Goal: Transaction & Acquisition: Purchase product/service

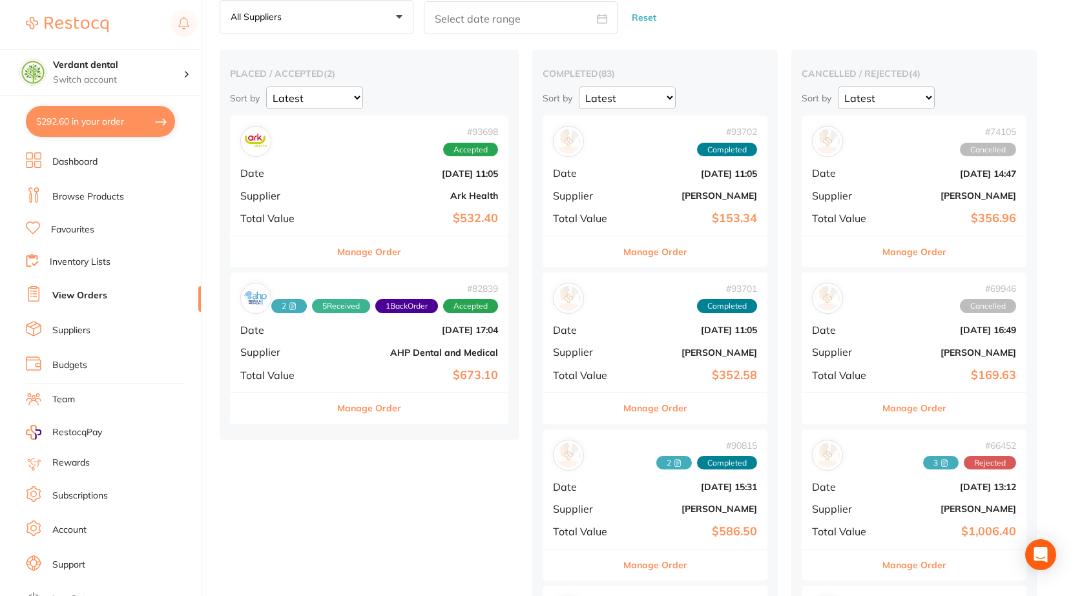
scroll to position [14, 0]
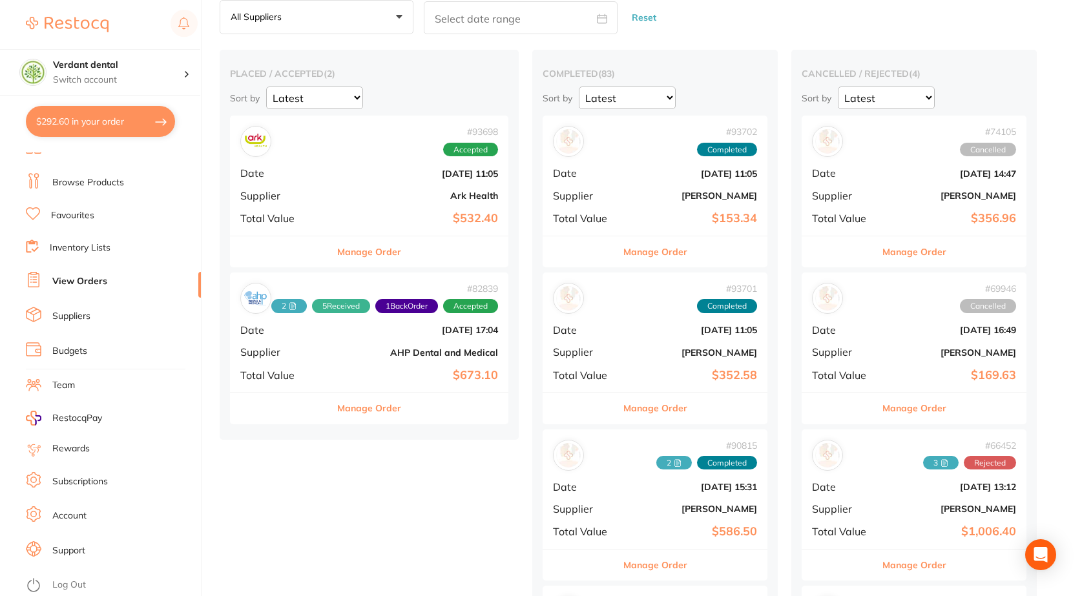
click at [81, 122] on button "$292.60 in your order" at bounding box center [100, 121] width 149 height 31
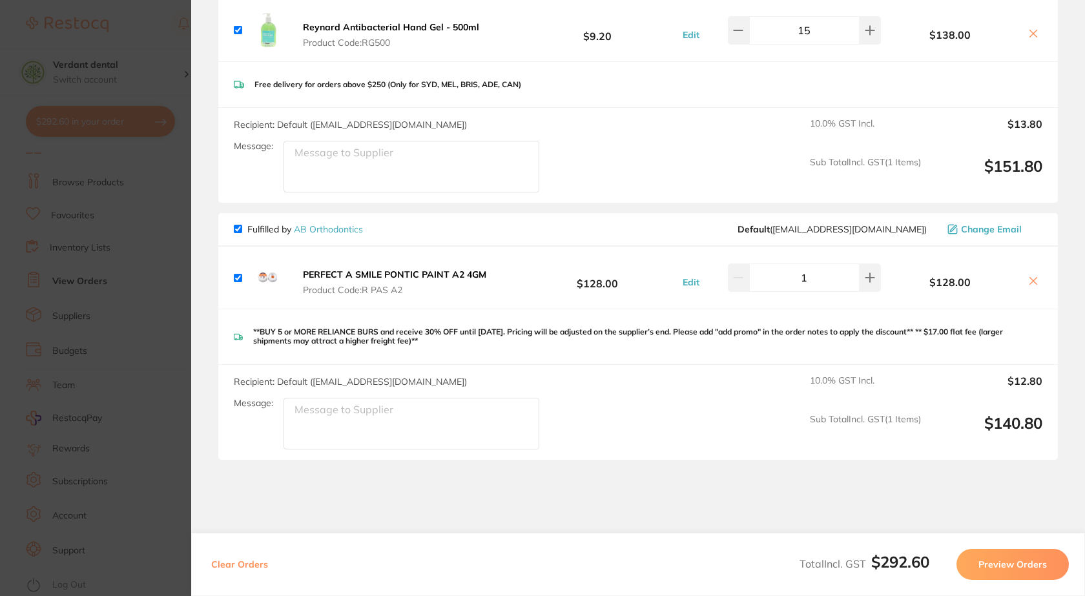
scroll to position [129, 0]
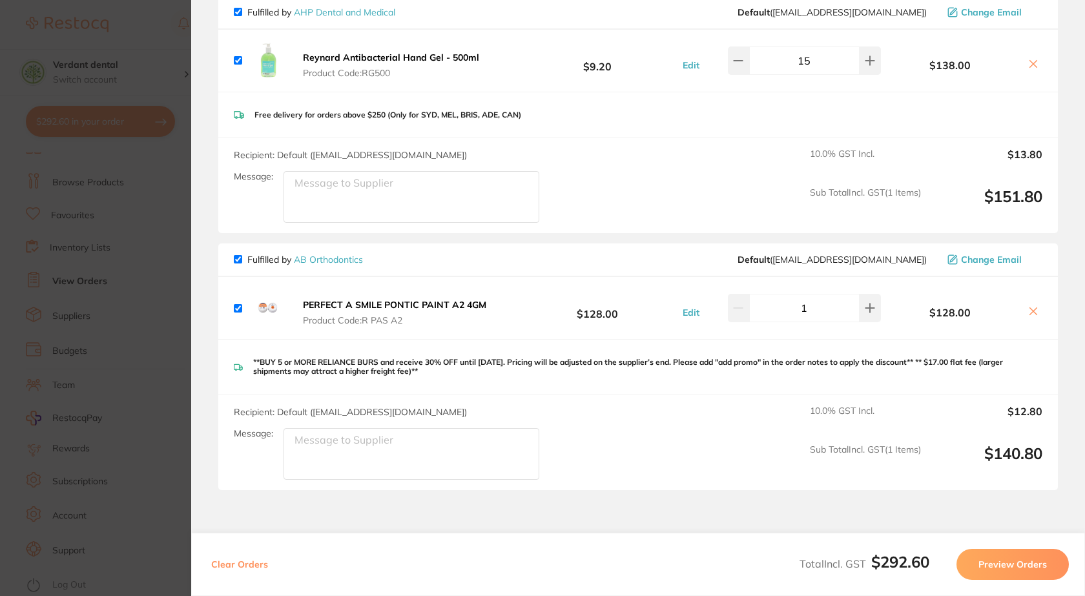
drag, startPoint x: 814, startPoint y: 57, endPoint x: 774, endPoint y: 57, distance: 40.0
click at [774, 57] on input "15" at bounding box center [804, 61] width 110 height 28
type input "20"
click at [789, 114] on div "Free delivery for orders above $250 (Only for SYD, MEL, BRIS, ADE, CAN)" at bounding box center [638, 115] width 840 height 46
click at [833, 61] on input "20" at bounding box center [804, 61] width 110 height 28
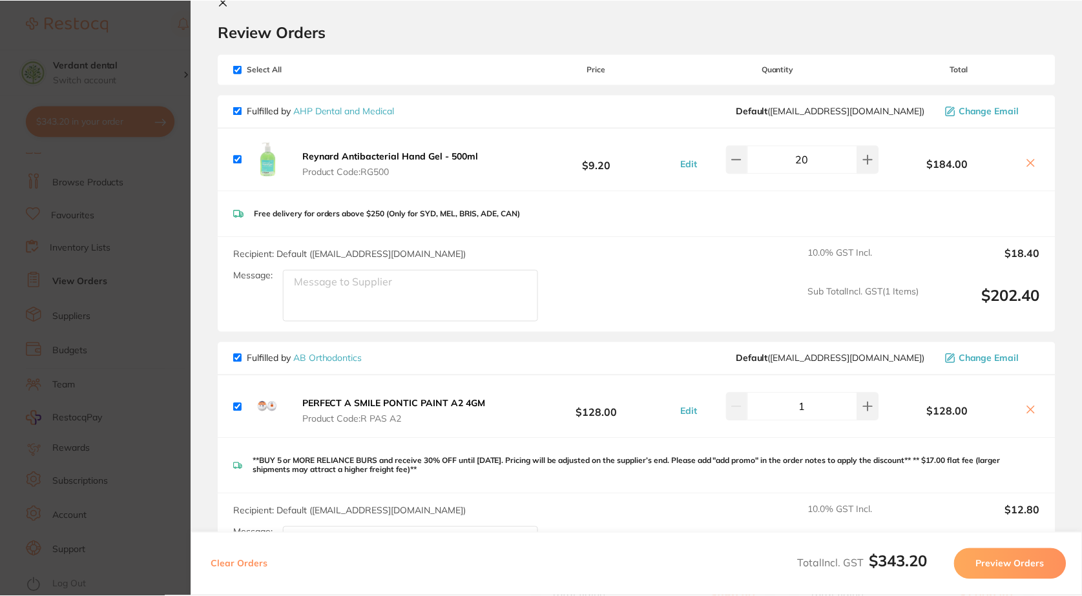
scroll to position [0, 0]
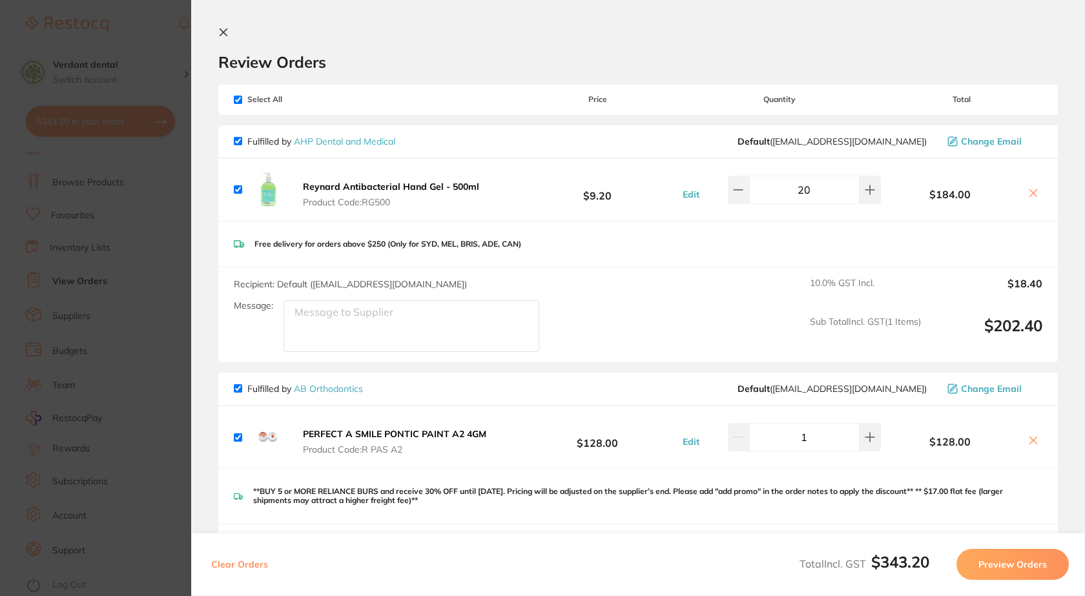
click at [152, 171] on section "Update RRP Set your pre negotiated price for this item. Item Agreed RRP (excl. …" at bounding box center [542, 298] width 1085 height 596
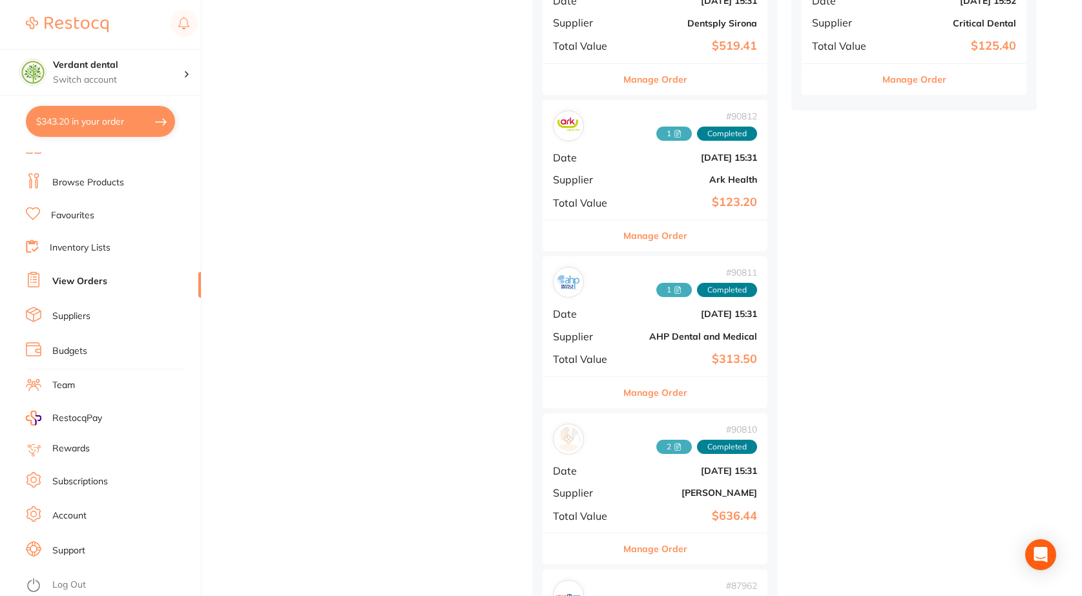
scroll to position [775, 0]
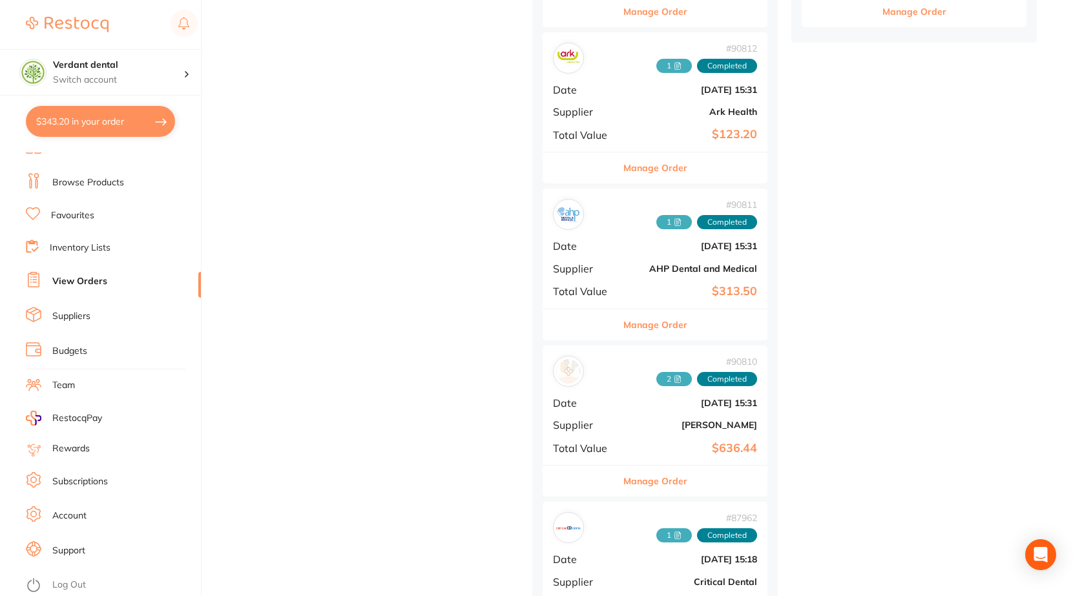
click at [615, 217] on div "# 90811 1 Completed" at bounding box center [655, 214] width 204 height 31
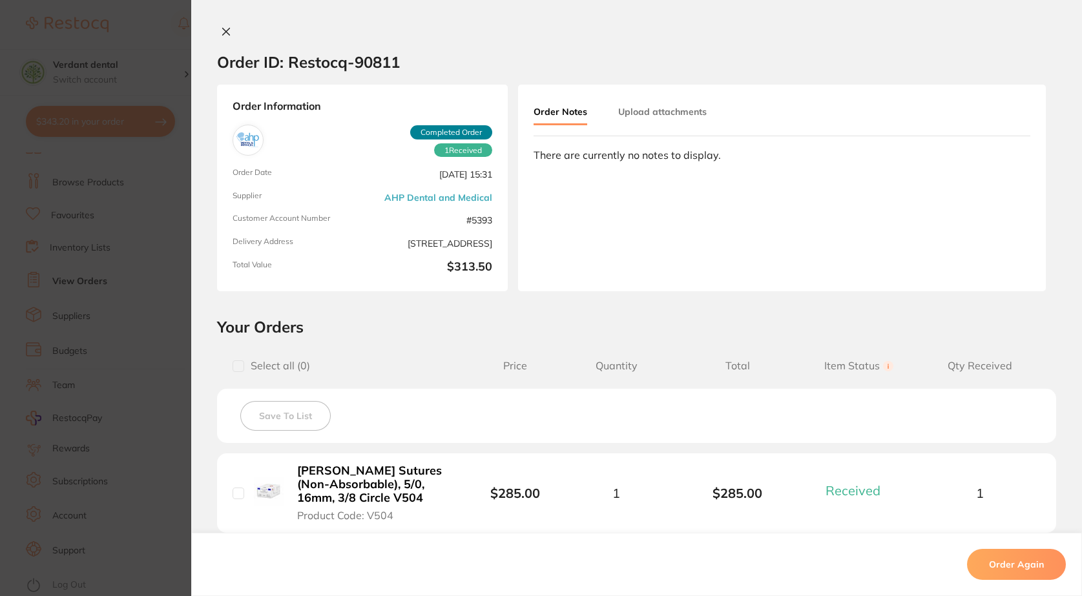
click at [223, 28] on icon at bounding box center [226, 31] width 10 height 10
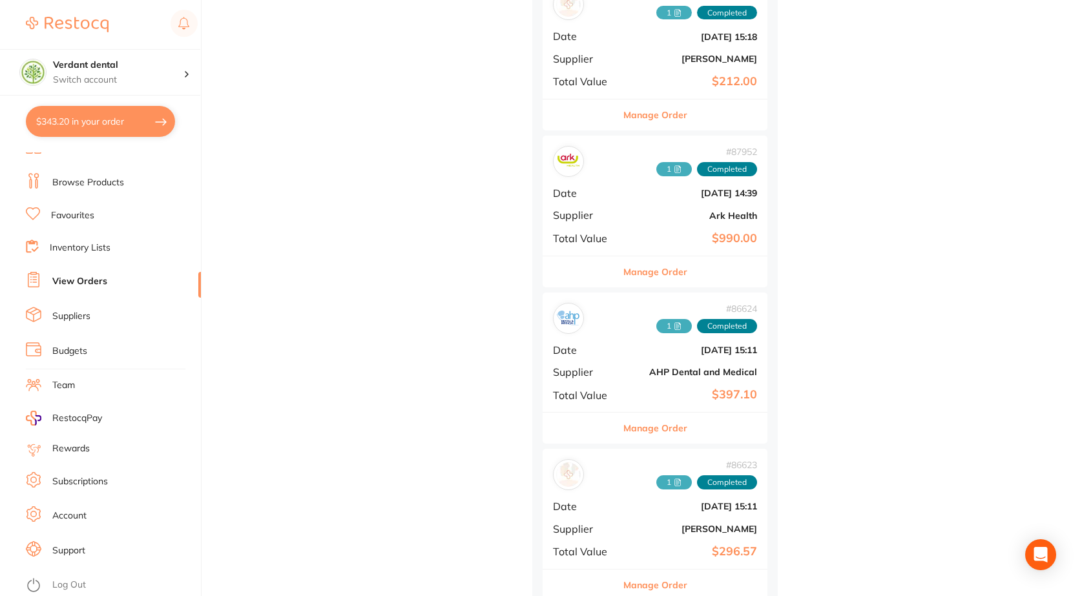
scroll to position [1615, 0]
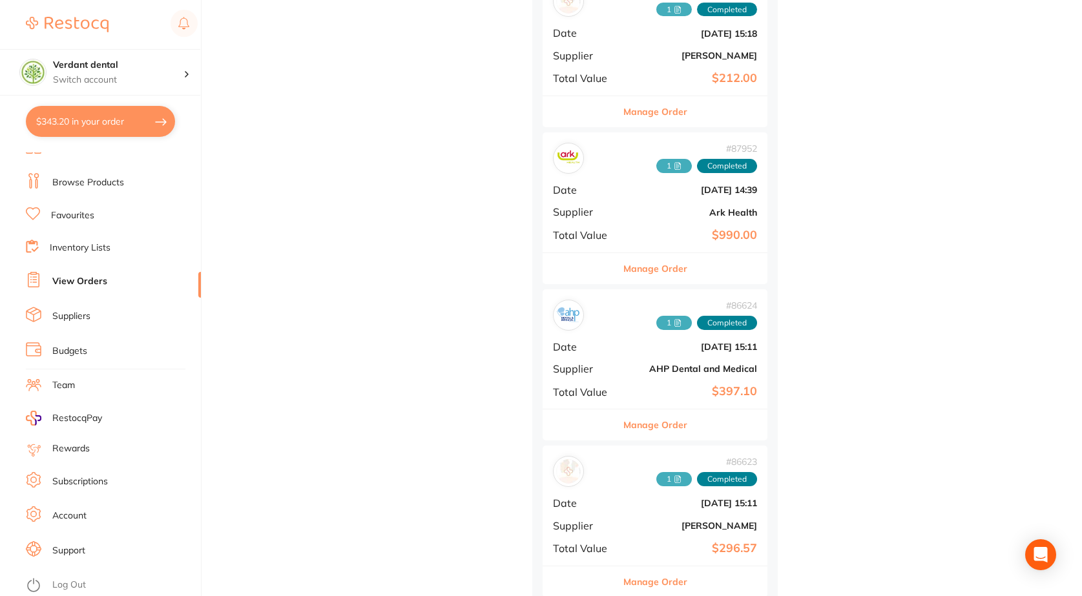
click at [652, 351] on b "[DATE] 15:11" at bounding box center [692, 347] width 129 height 10
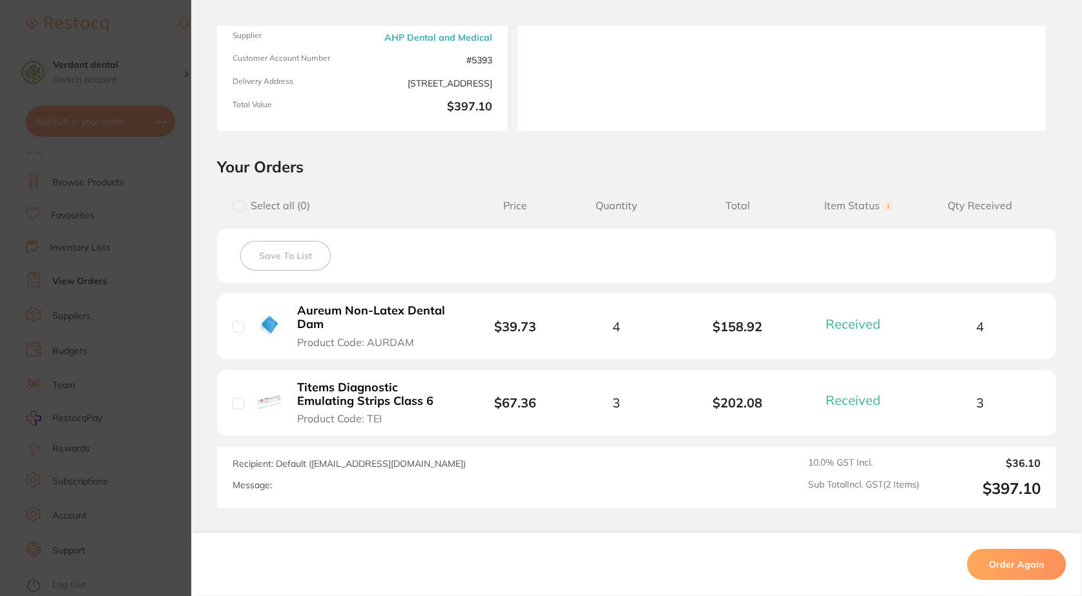
scroll to position [194, 0]
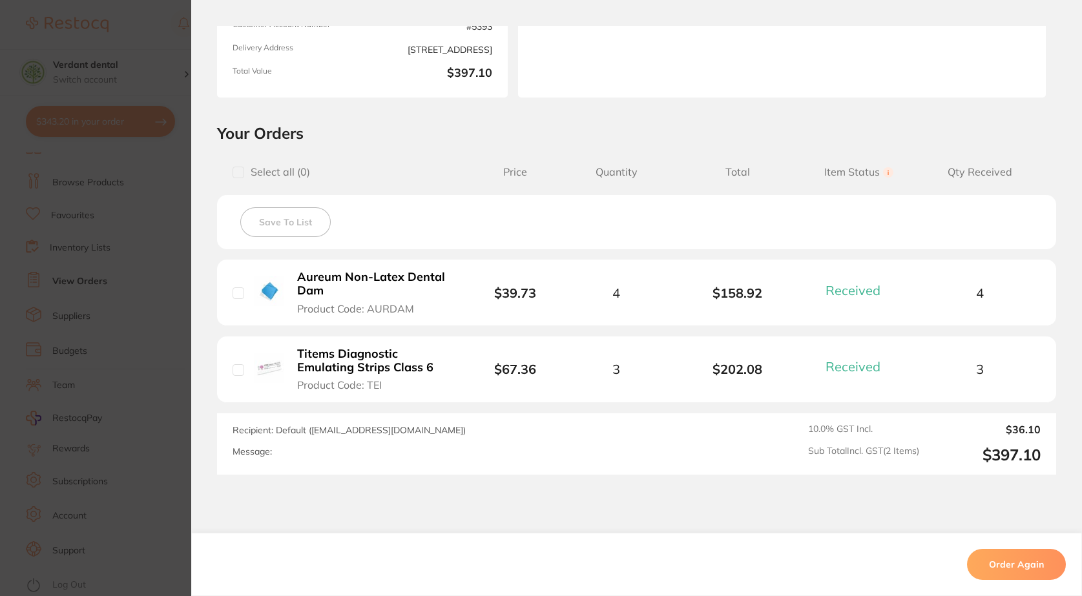
drag, startPoint x: 413, startPoint y: 311, endPoint x: 384, endPoint y: 310, distance: 29.7
click at [373, 310] on button "Aureum Non-Latex Dental Dam Product Code: AURDAM" at bounding box center [374, 292] width 162 height 45
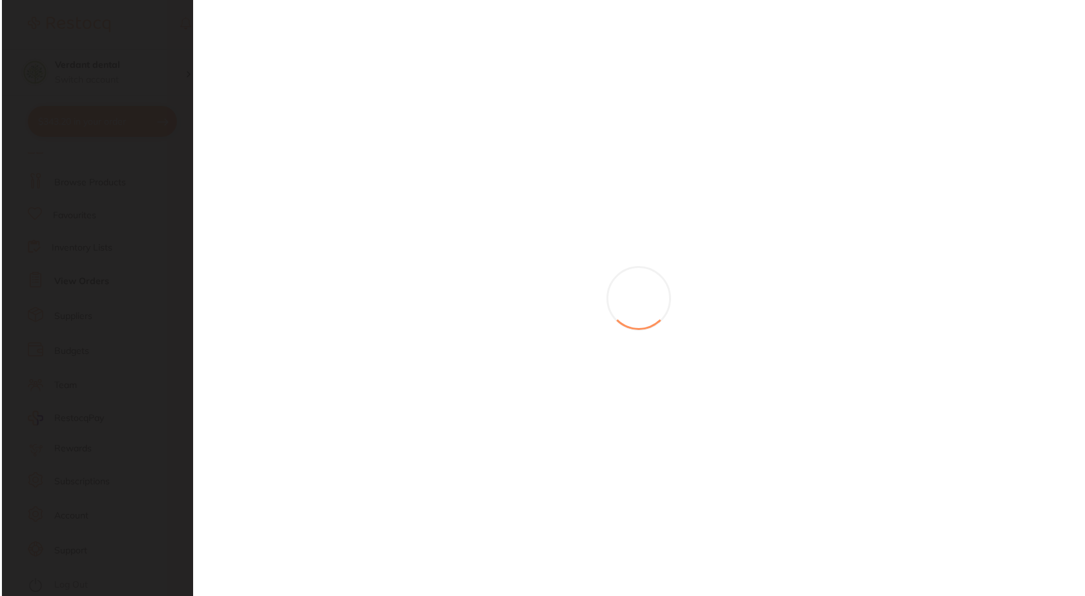
scroll to position [0, 0]
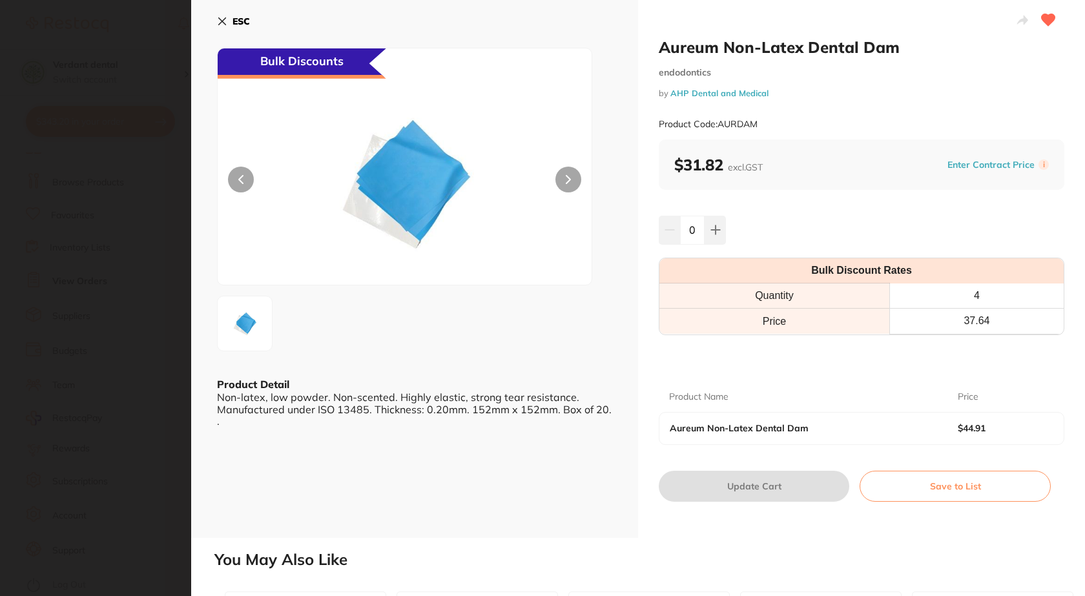
click at [227, 19] on icon at bounding box center [222, 21] width 10 height 10
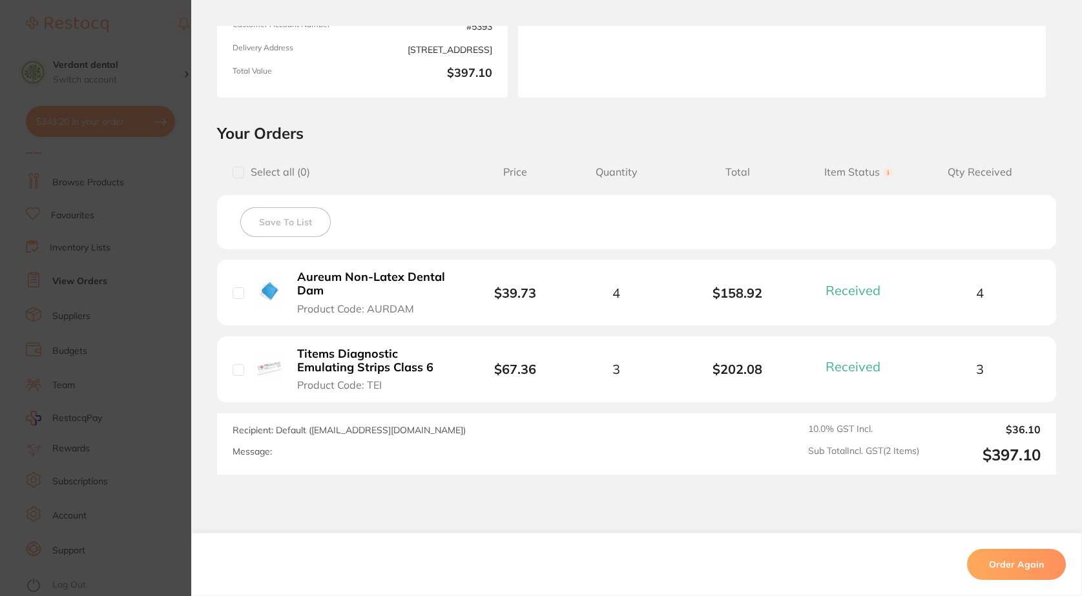
click at [406, 313] on span "Product Code: AURDAM" at bounding box center [355, 309] width 117 height 12
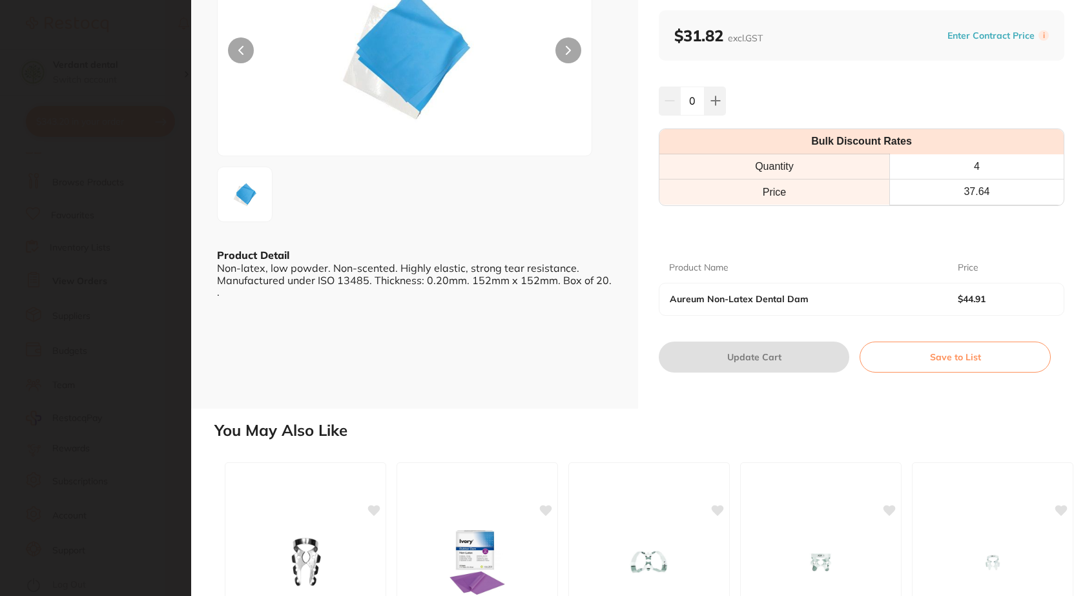
scroll to position [65, 0]
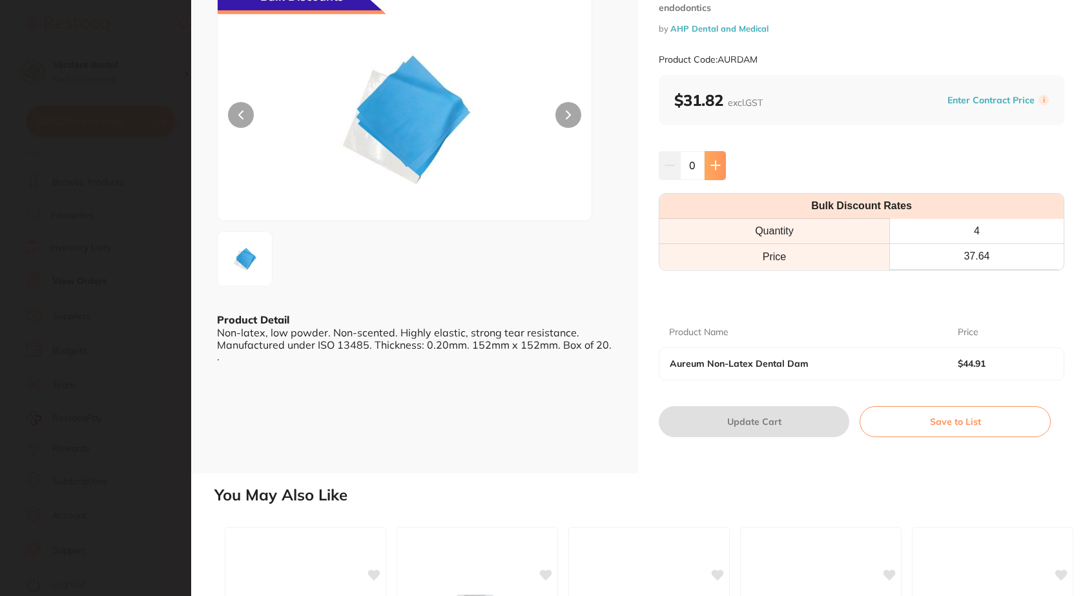
click at [716, 165] on icon at bounding box center [715, 165] width 8 height 8
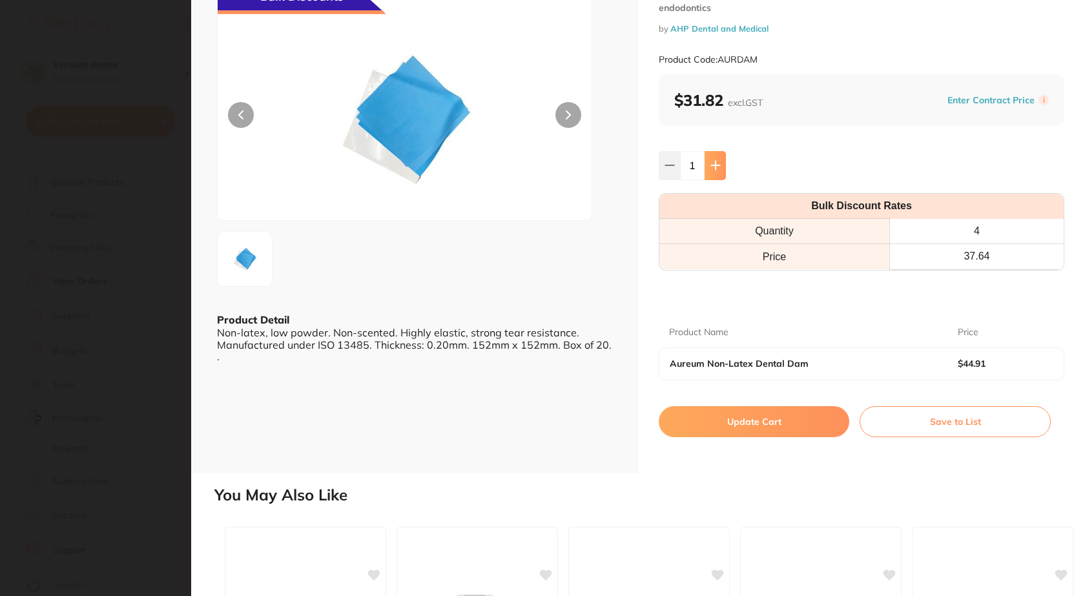
click at [716, 165] on icon at bounding box center [715, 165] width 8 height 8
type input "4"
click at [751, 429] on button "Update Cart" at bounding box center [754, 421] width 191 height 31
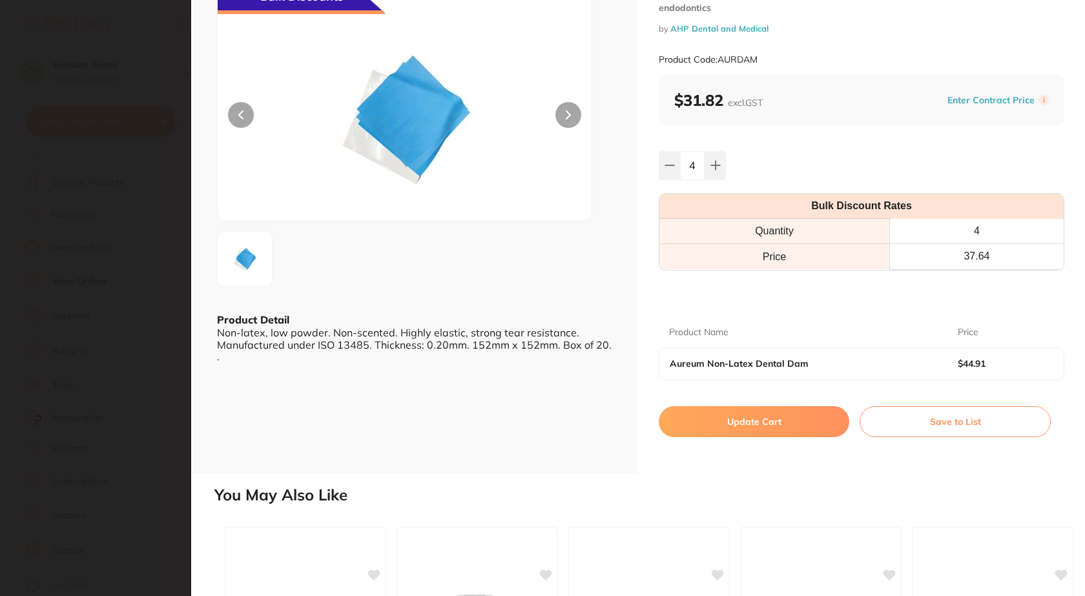
checkbox input "false"
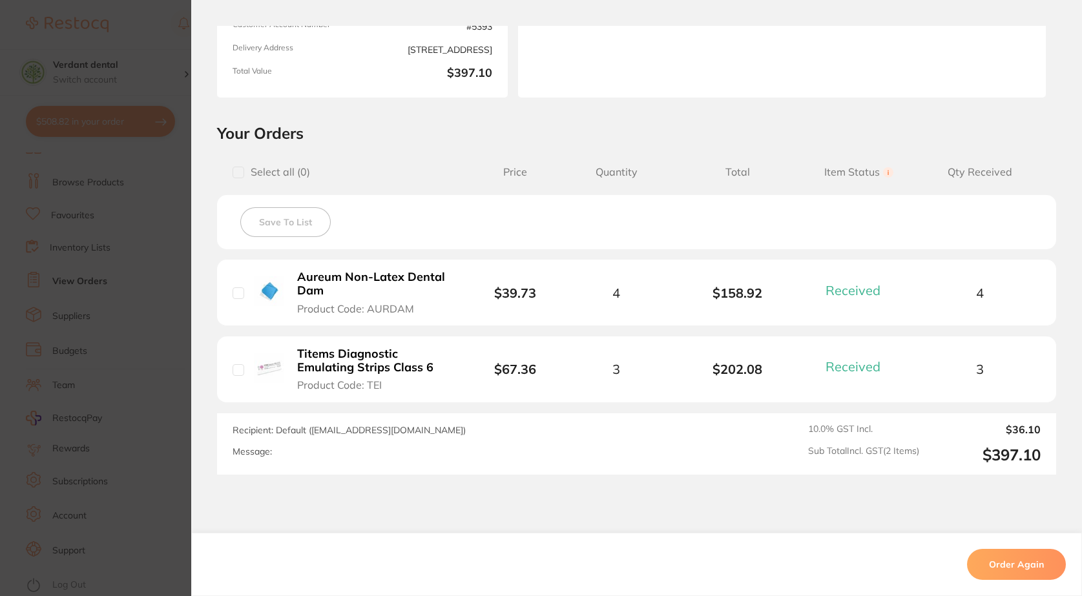
scroll to position [0, 0]
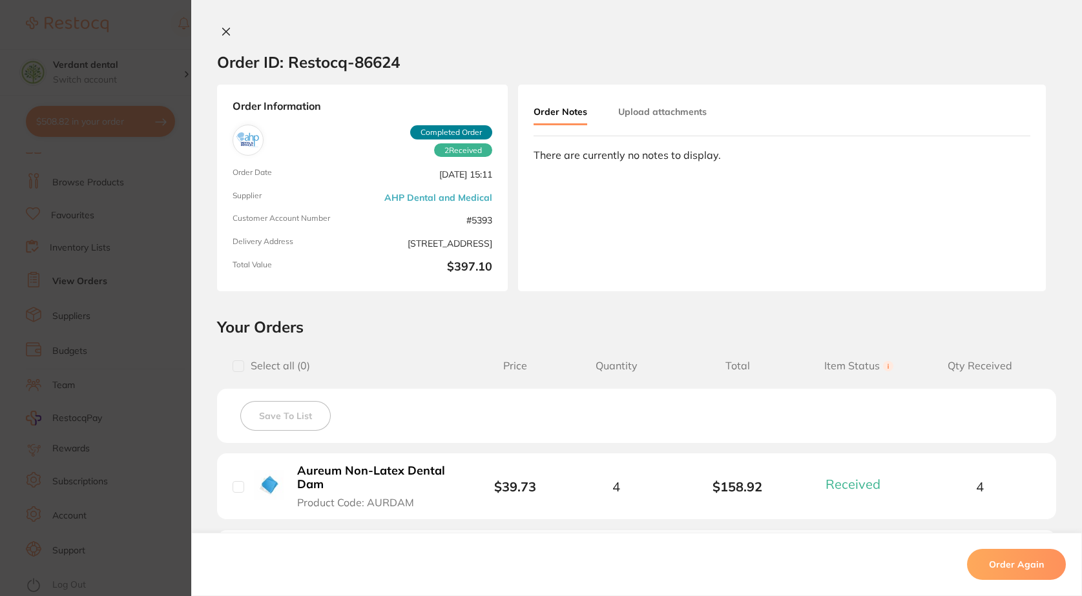
click at [223, 27] on icon at bounding box center [226, 31] width 10 height 10
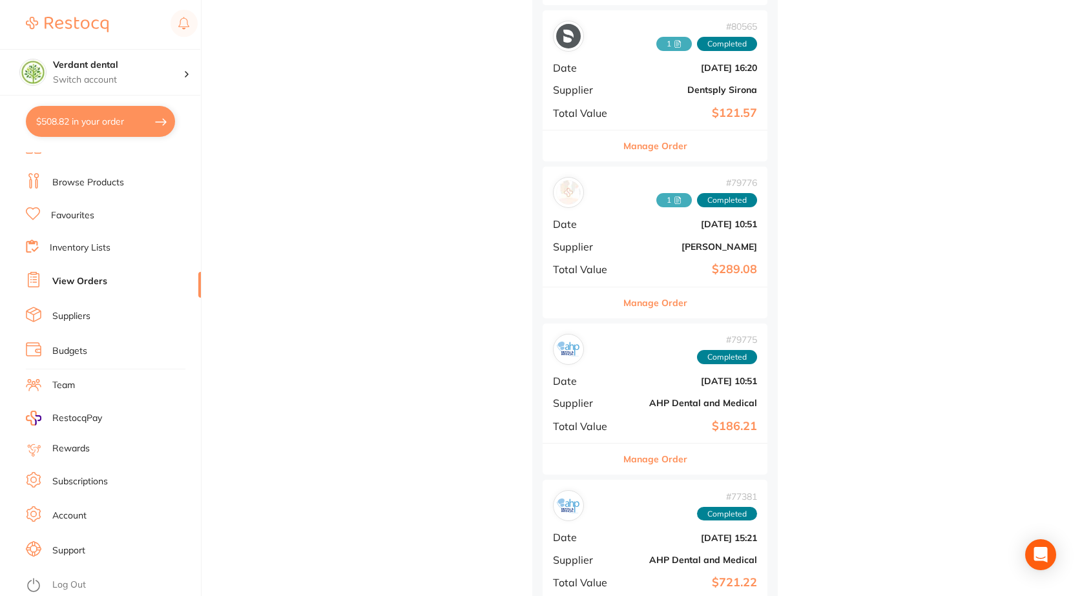
scroll to position [3682, 0]
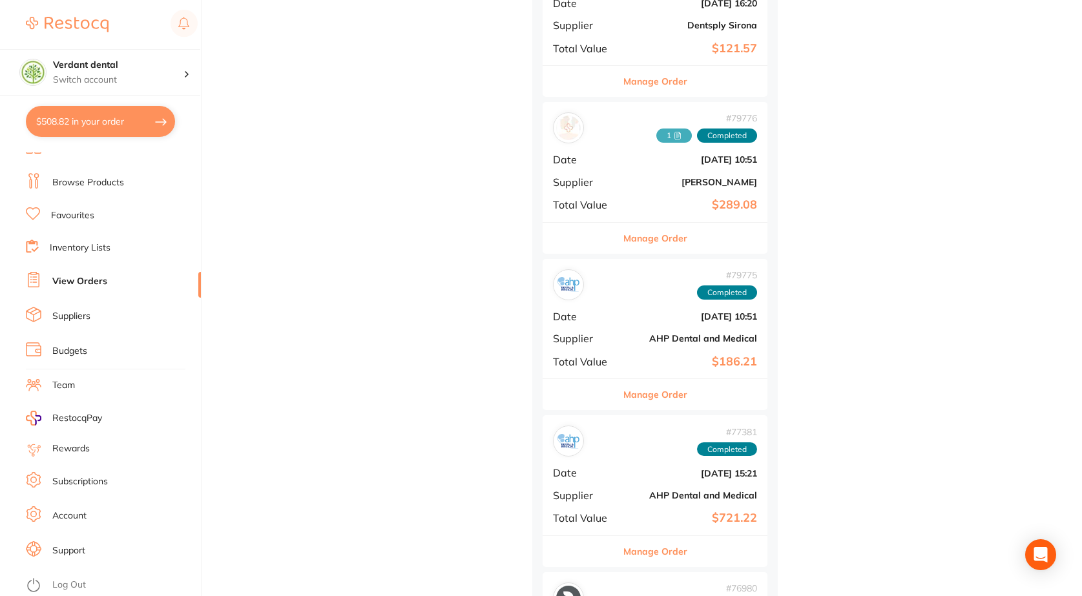
click at [615, 307] on div "# 79775 Completed Date [DATE] 10:51 Supplier AHP Dental and Medical Total Value…" at bounding box center [655, 318] width 225 height 119
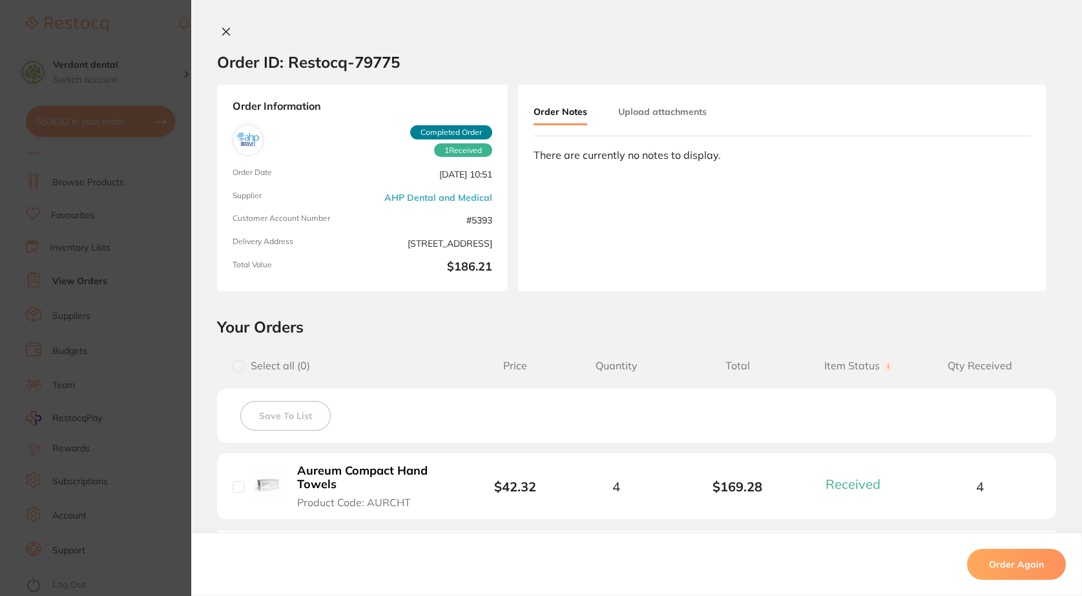
click at [221, 33] on icon at bounding box center [226, 31] width 10 height 10
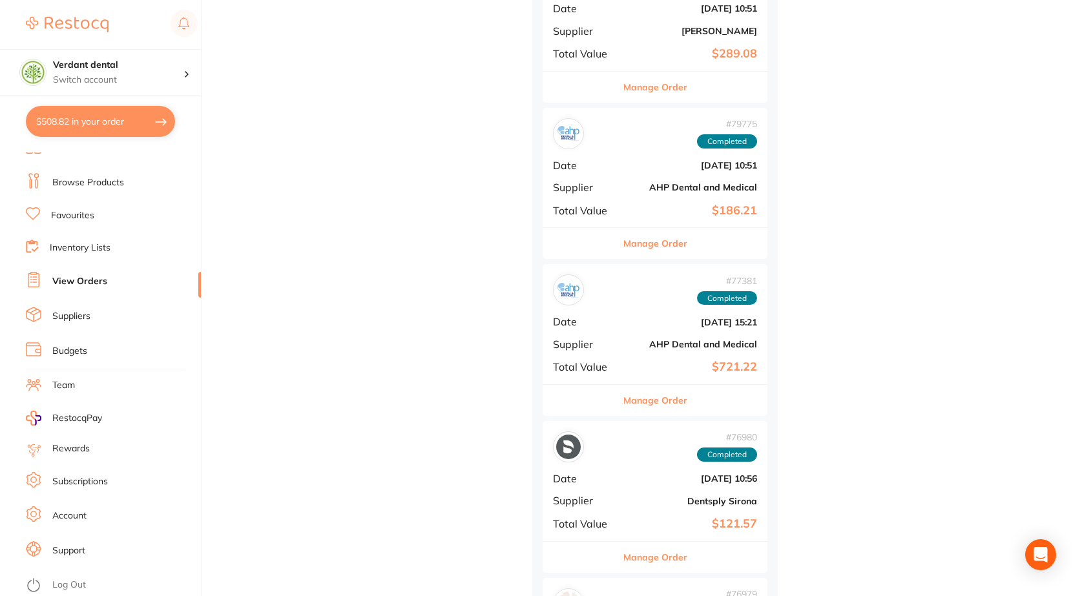
scroll to position [3875, 0]
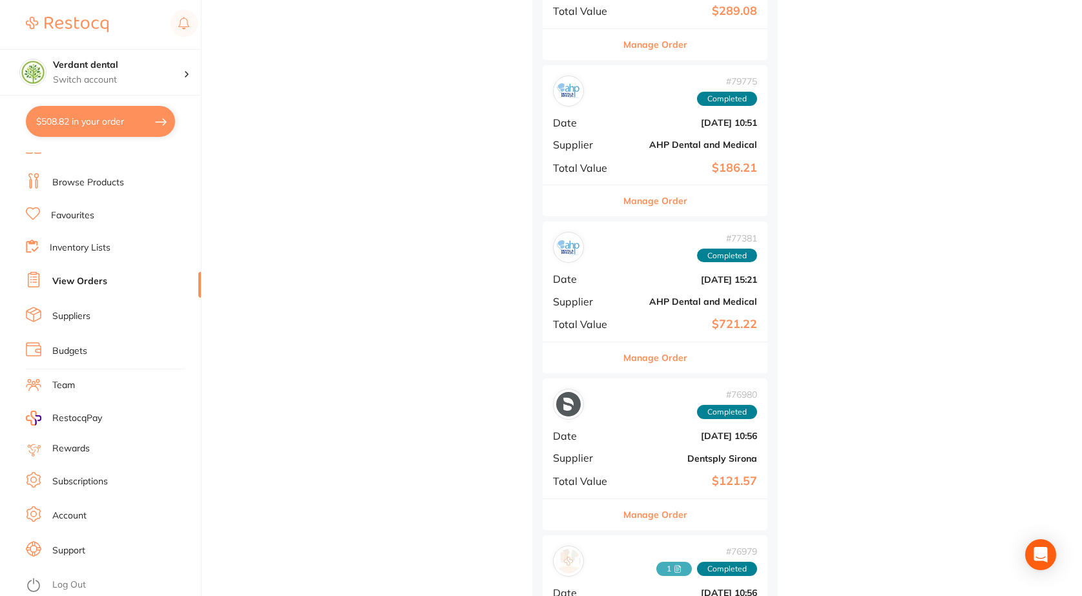
click at [647, 302] on b "AHP Dental and Medical" at bounding box center [692, 301] width 129 height 10
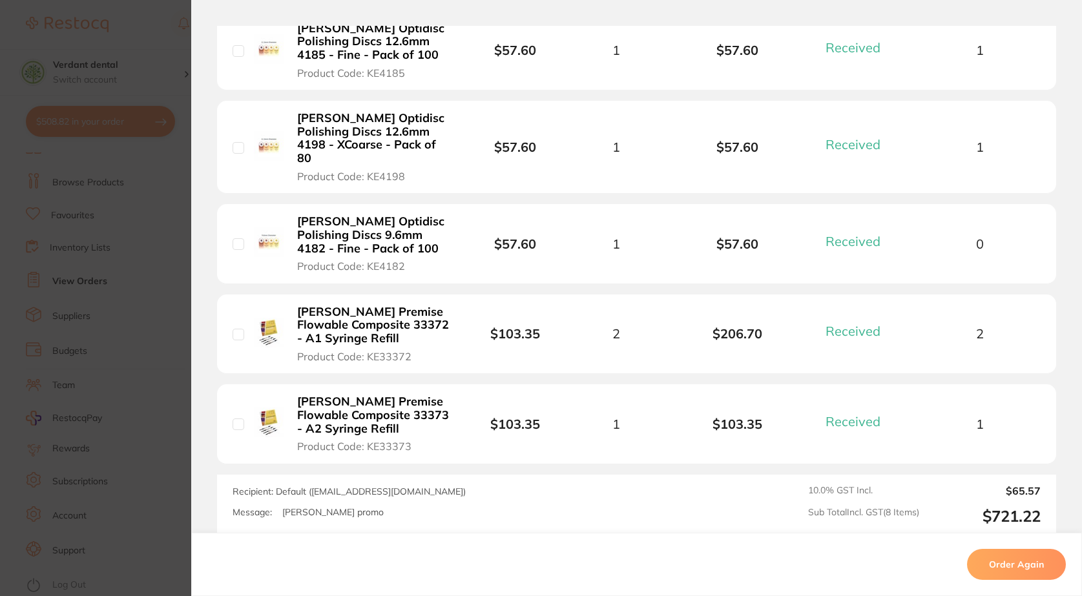
scroll to position [840, 0]
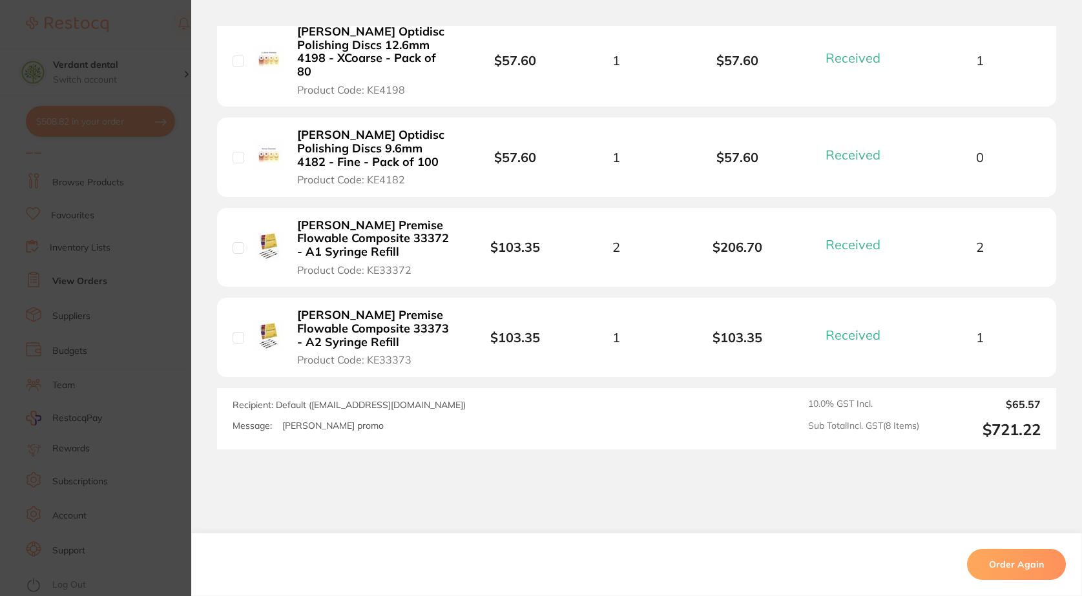
click at [127, 315] on section "Order ID: Restocq- 77381 Order Information 8 Received Completed Order Order Dat…" at bounding box center [541, 298] width 1082 height 596
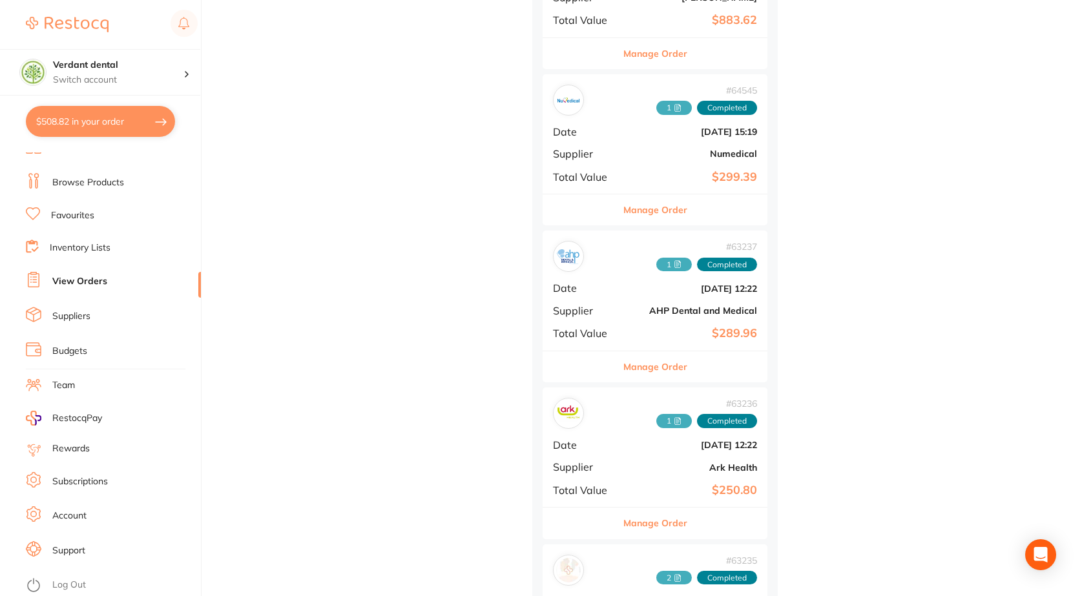
scroll to position [7492, 0]
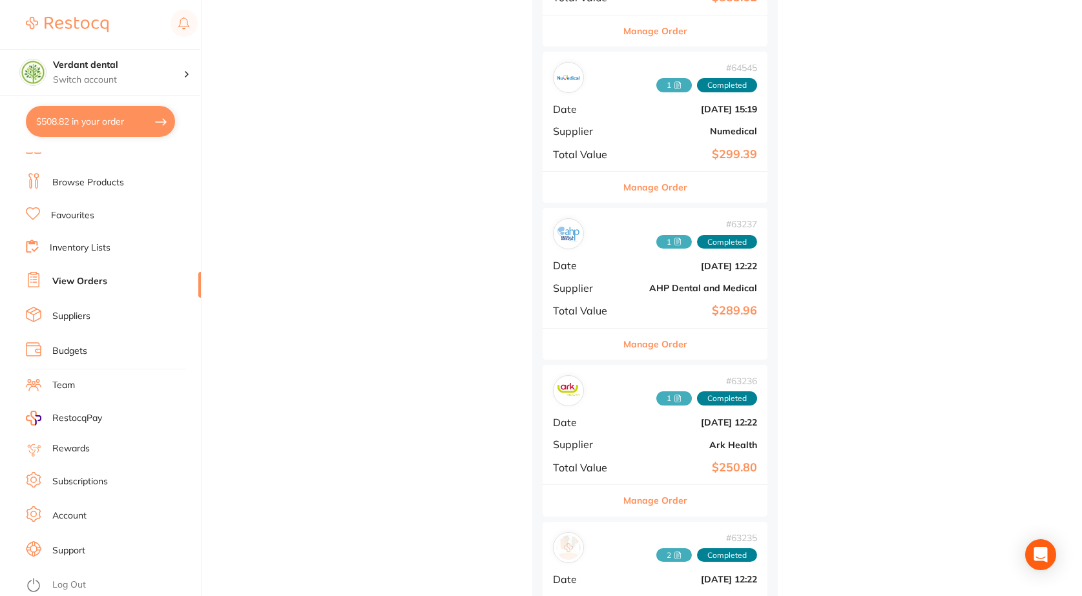
click at [672, 298] on div "# 63237 1 Completed Date [DATE] 12:22 Supplier AHP Dental and Medical Total Val…" at bounding box center [655, 267] width 225 height 119
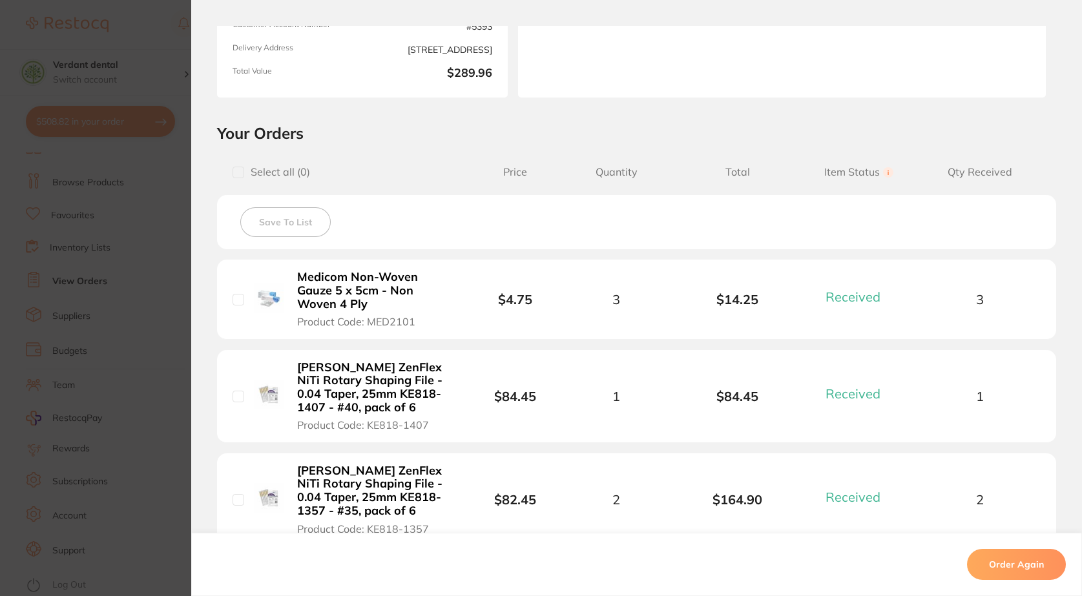
scroll to position [129, 0]
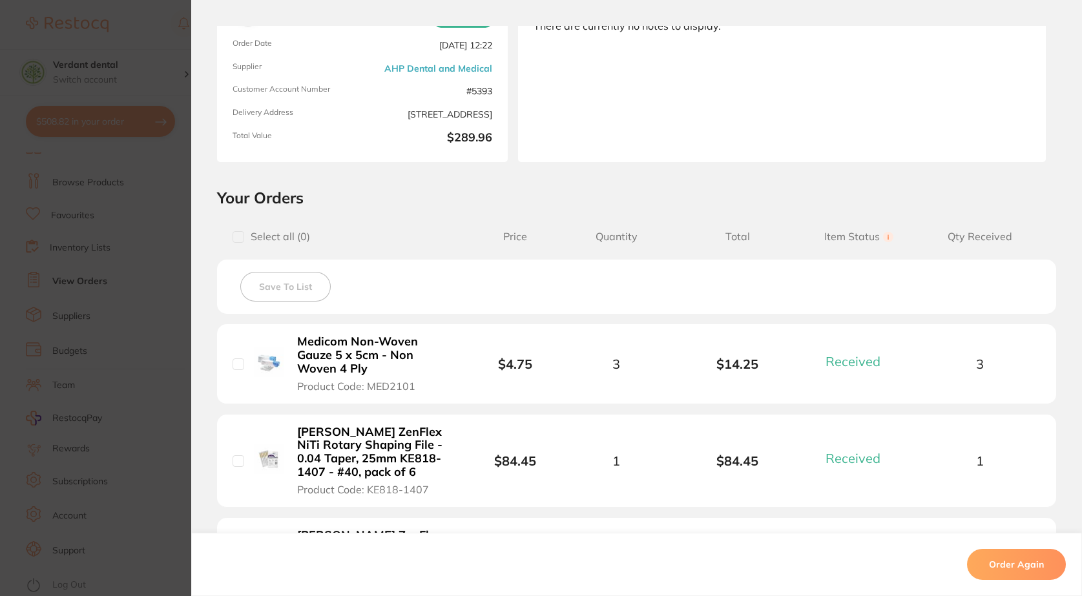
click at [167, 172] on section "Order ID: Restocq- 63237 Order Information 3 Received Completed Order Order Dat…" at bounding box center [541, 298] width 1082 height 596
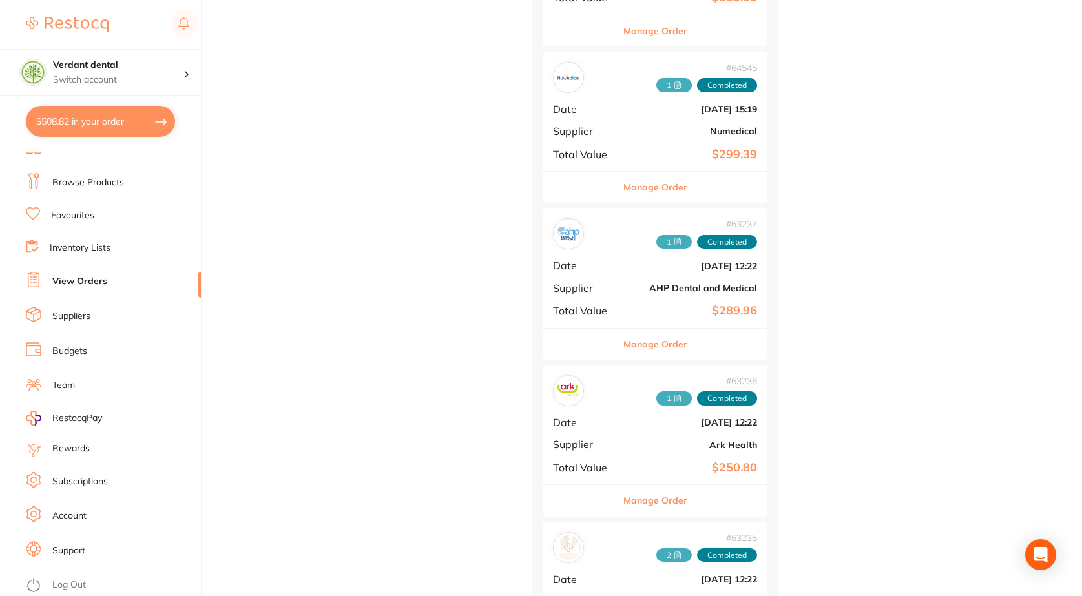
click at [129, 132] on button "$508.82 in your order" at bounding box center [100, 121] width 149 height 31
checkbox input "true"
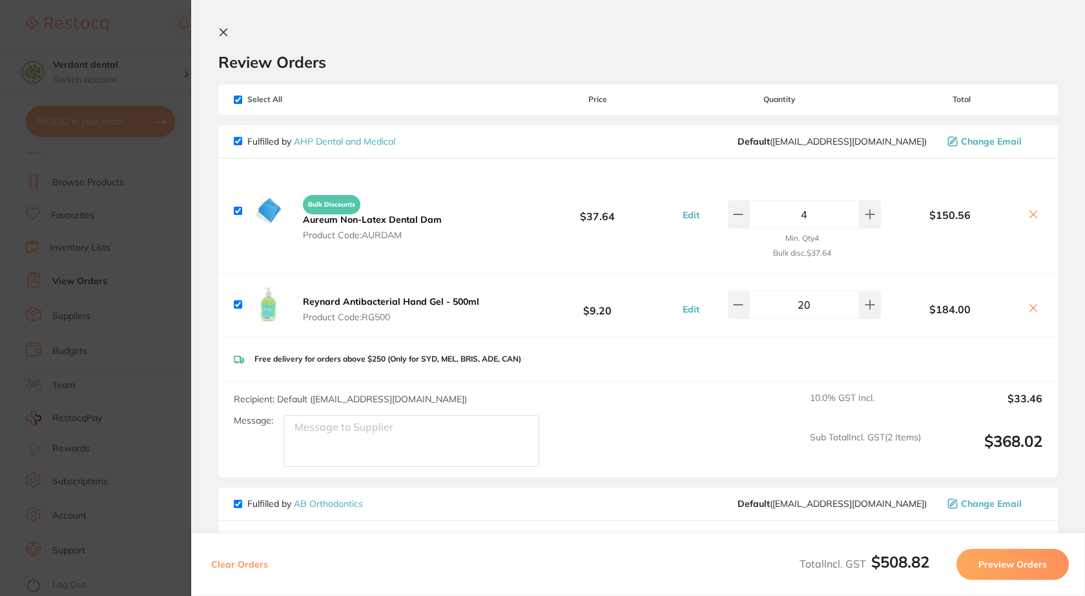
click at [808, 303] on input "20" at bounding box center [804, 305] width 110 height 28
type input "15"
click at [824, 328] on div "Reynard Antibacterial Hand Gel - 500ml Product Code: RG500 $9.20 Edit 15 $138.00" at bounding box center [638, 305] width 840 height 62
click at [740, 216] on icon at bounding box center [738, 214] width 10 height 10
type input "3"
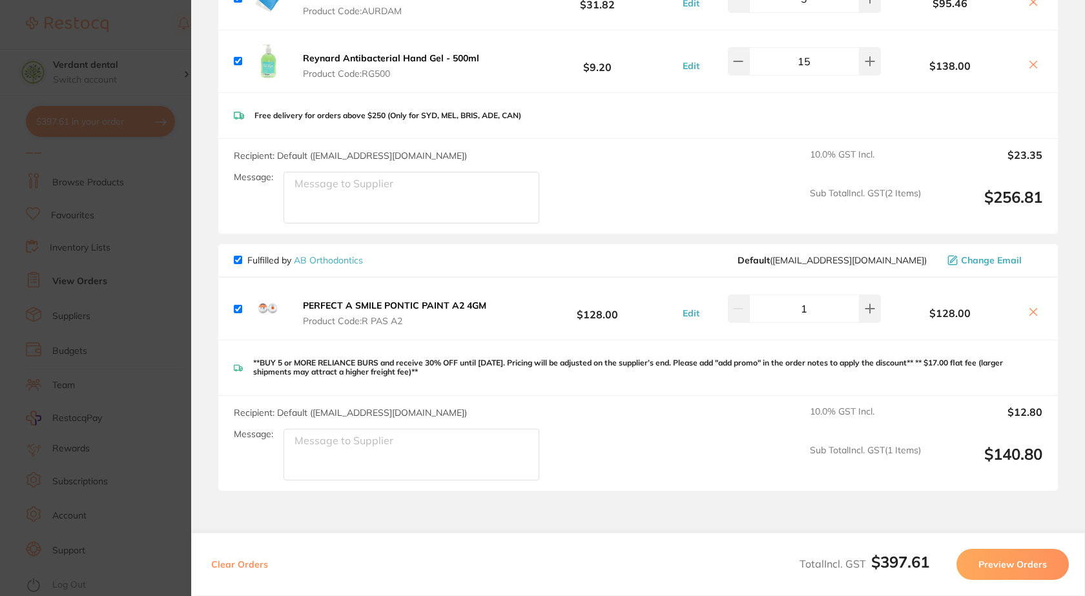
scroll to position [194, 0]
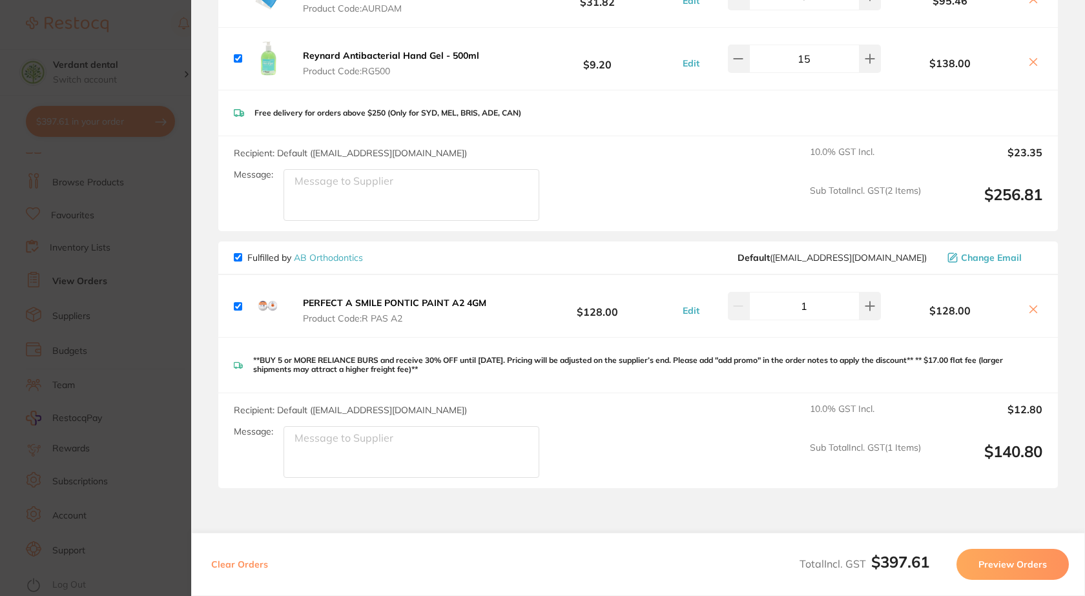
click at [991, 560] on button "Preview Orders" at bounding box center [1013, 564] width 112 height 31
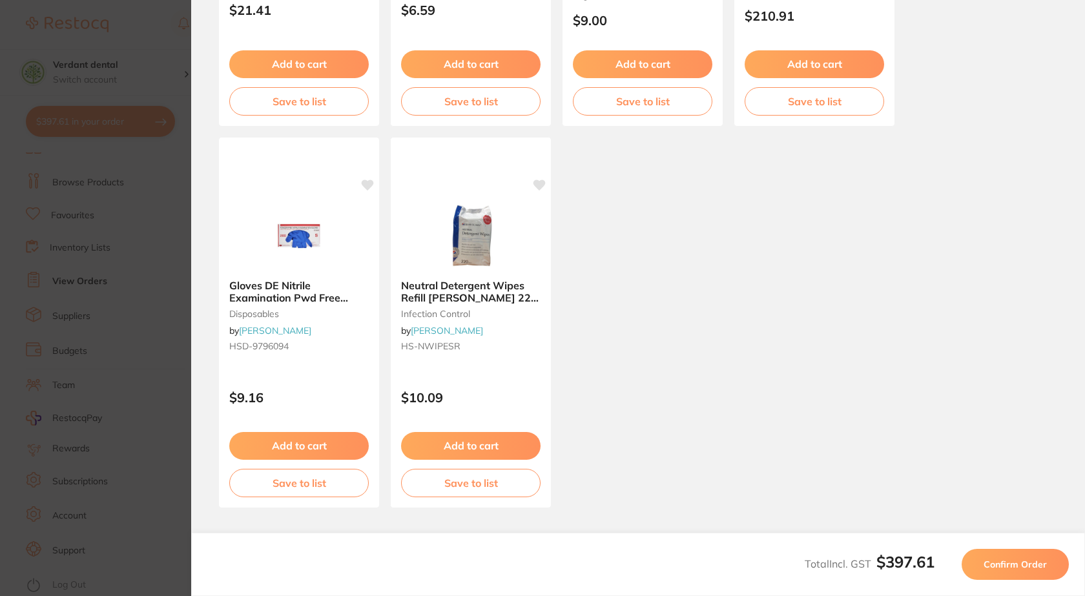
scroll to position [740, 0]
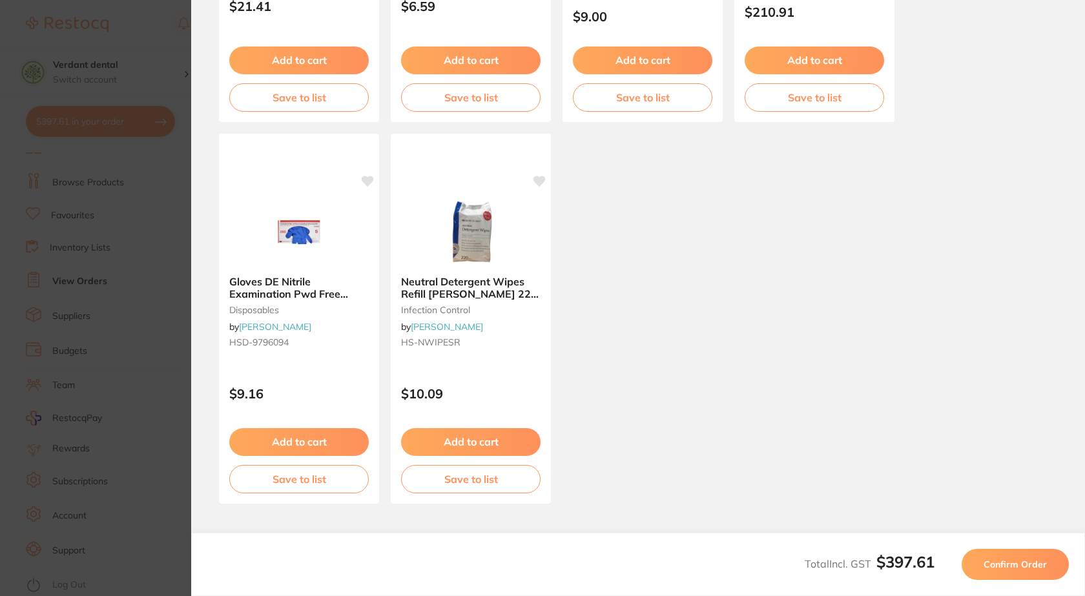
click at [1008, 565] on span "Confirm Order" at bounding box center [1015, 565] width 63 height 12
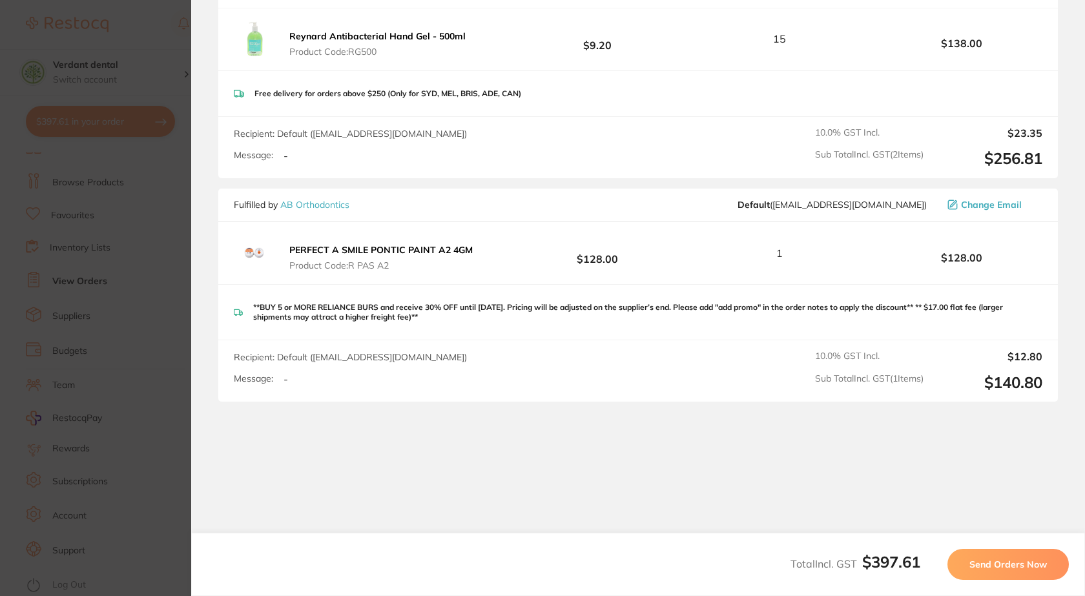
scroll to position [333, 0]
click at [1030, 572] on button "Send Orders Now" at bounding box center [1008, 564] width 121 height 31
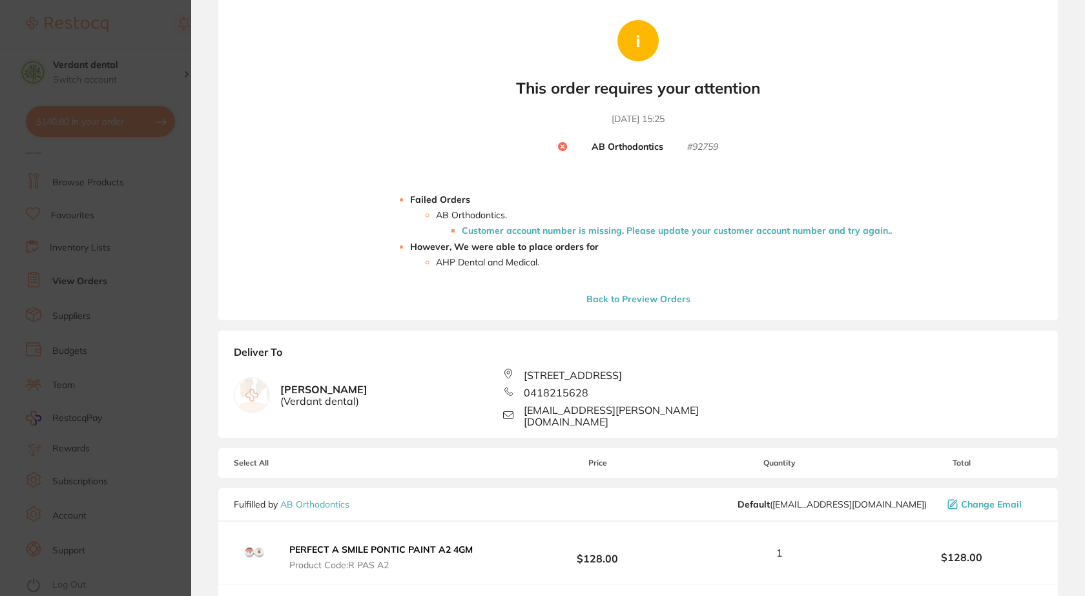
scroll to position [0, 0]
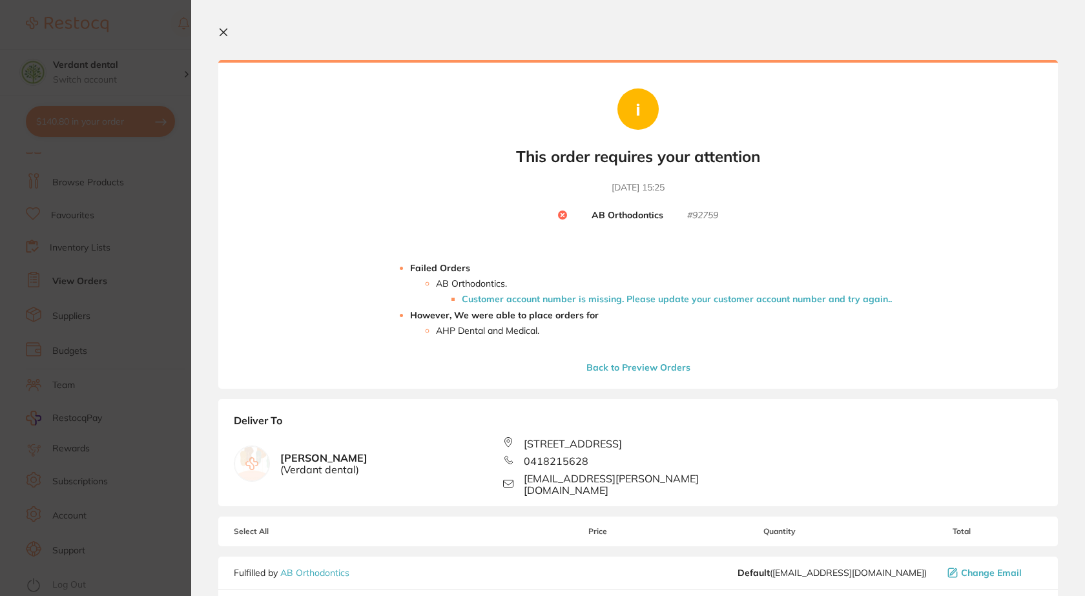
click at [222, 33] on icon at bounding box center [223, 32] width 10 height 10
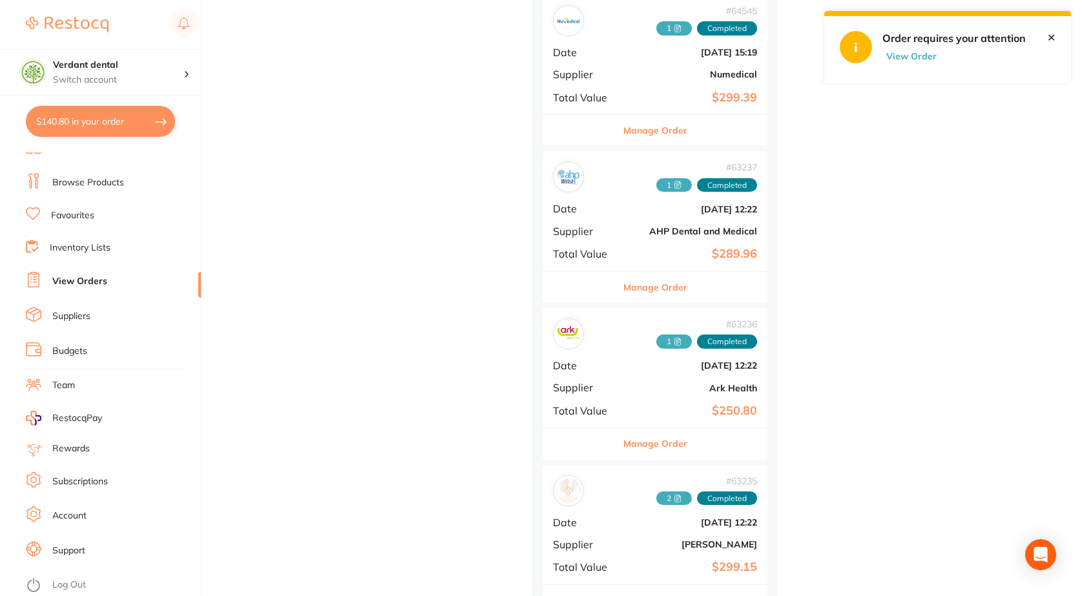
scroll to position [7557, 0]
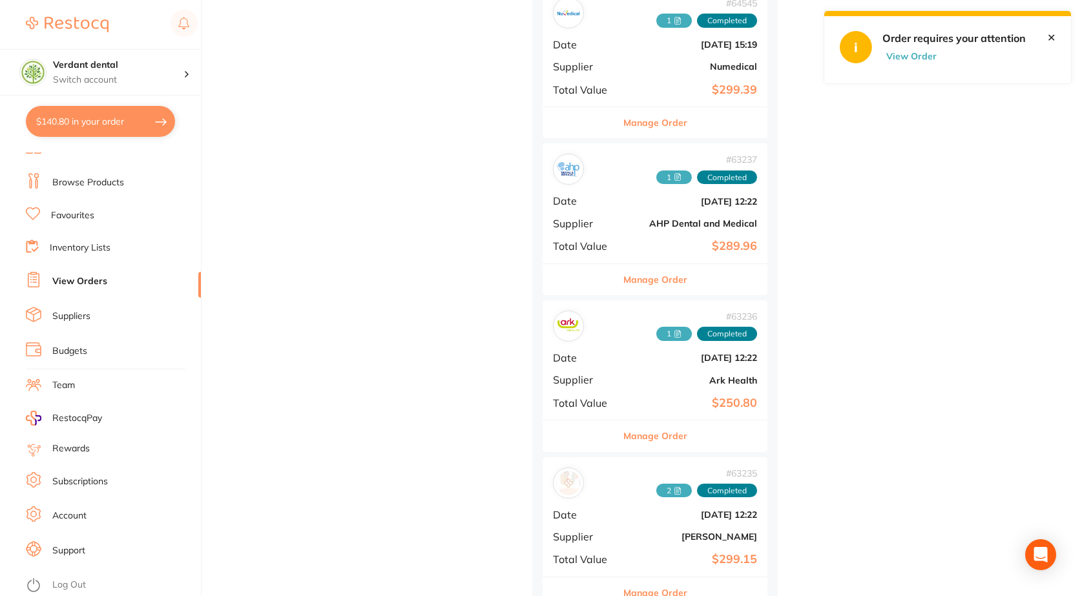
click at [1051, 37] on link "✕" at bounding box center [1051, 38] width 8 height 12
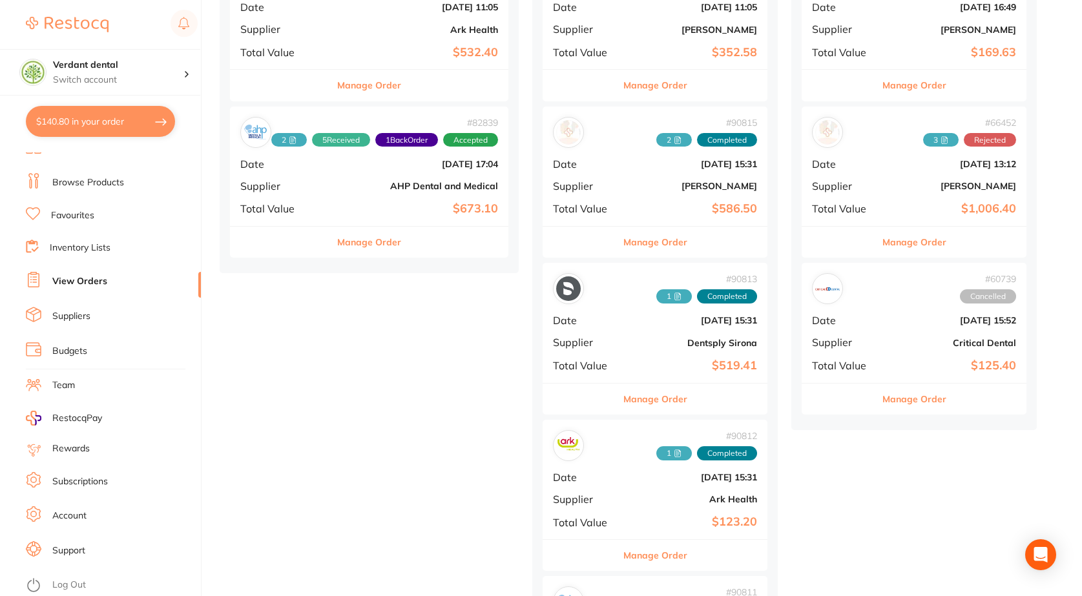
scroll to position [0, 0]
